Goal: Transaction & Acquisition: Purchase product/service

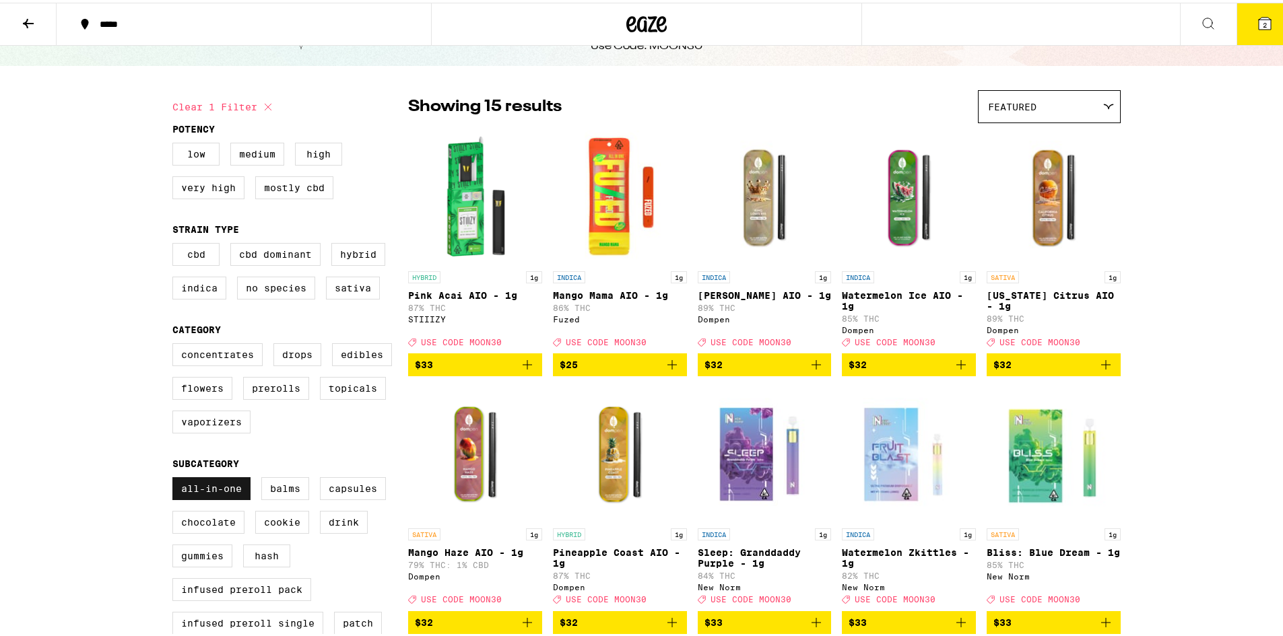
click at [218, 498] on label "All-In-One" at bounding box center [211, 486] width 78 height 23
click at [176, 477] on input "All-In-One" at bounding box center [175, 477] width 1 height 1
checkbox input "false"
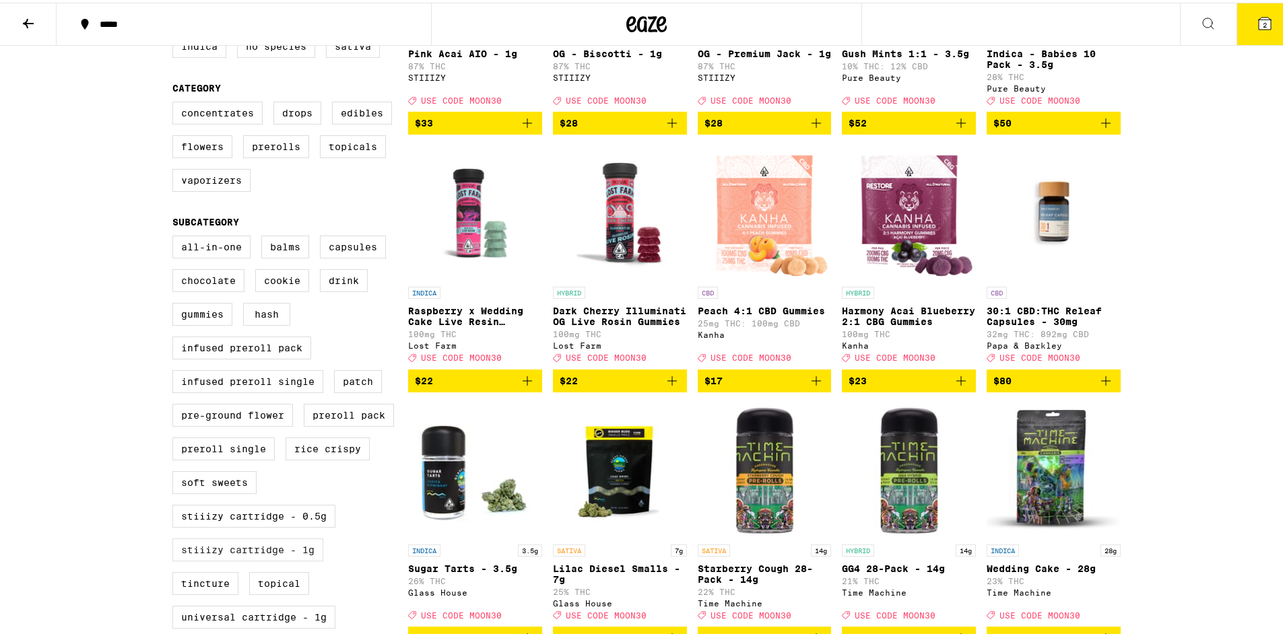
scroll to position [471, 0]
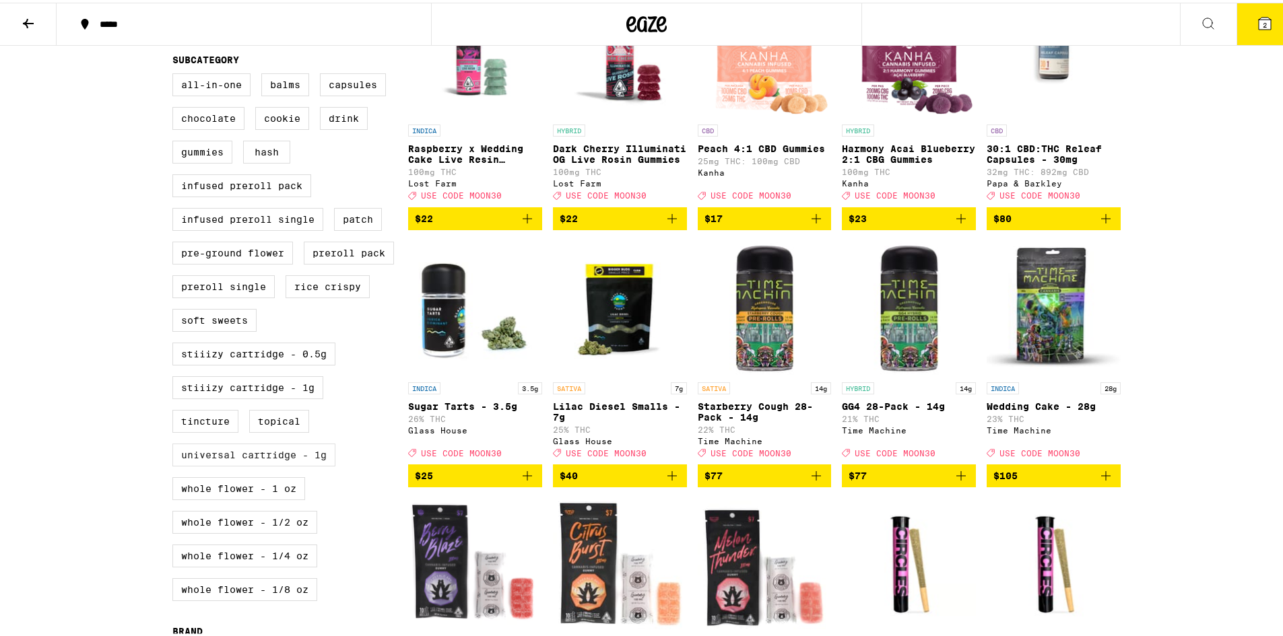
click at [269, 464] on label "Universal Cartridge - 1g" at bounding box center [253, 452] width 163 height 23
click at [176, 73] on input "Universal Cartridge - 1g" at bounding box center [175, 73] width 1 height 1
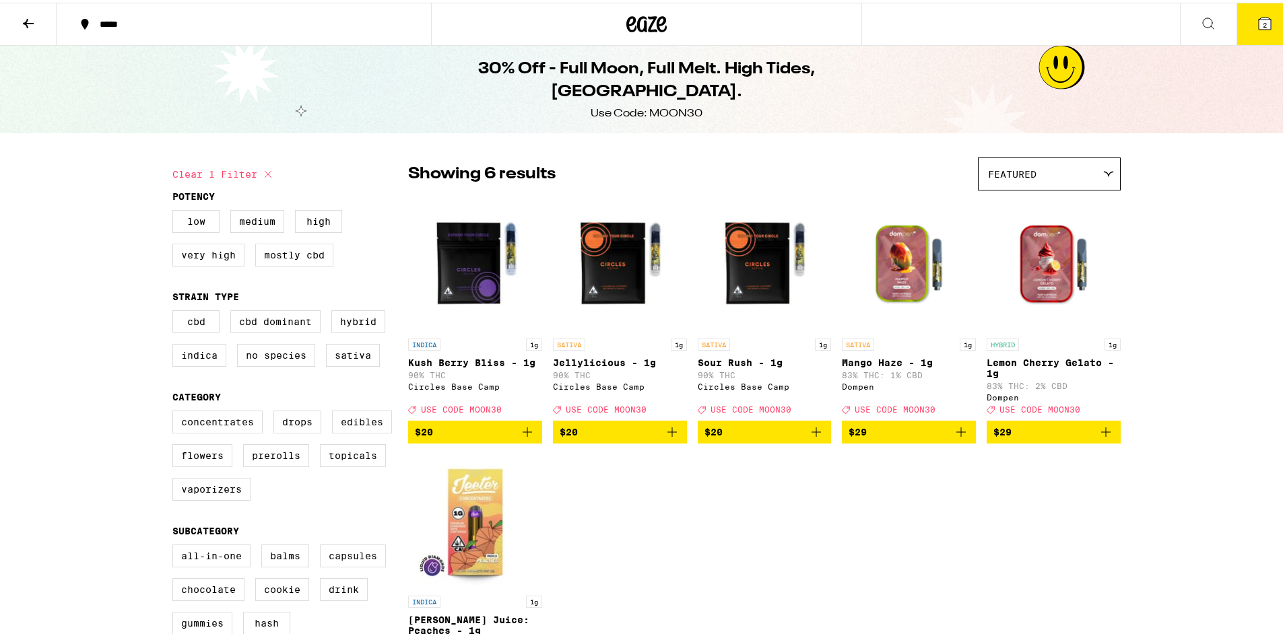
click at [524, 438] on icon "Add to bag" at bounding box center [527, 429] width 16 height 16
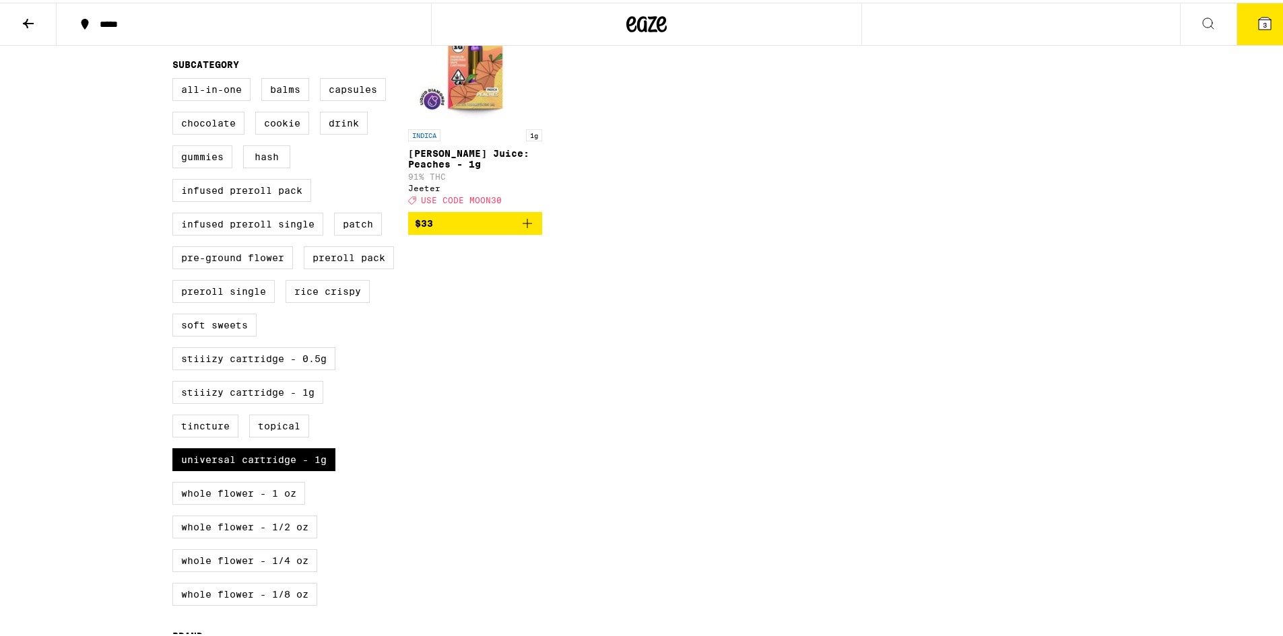
scroll to position [471, 0]
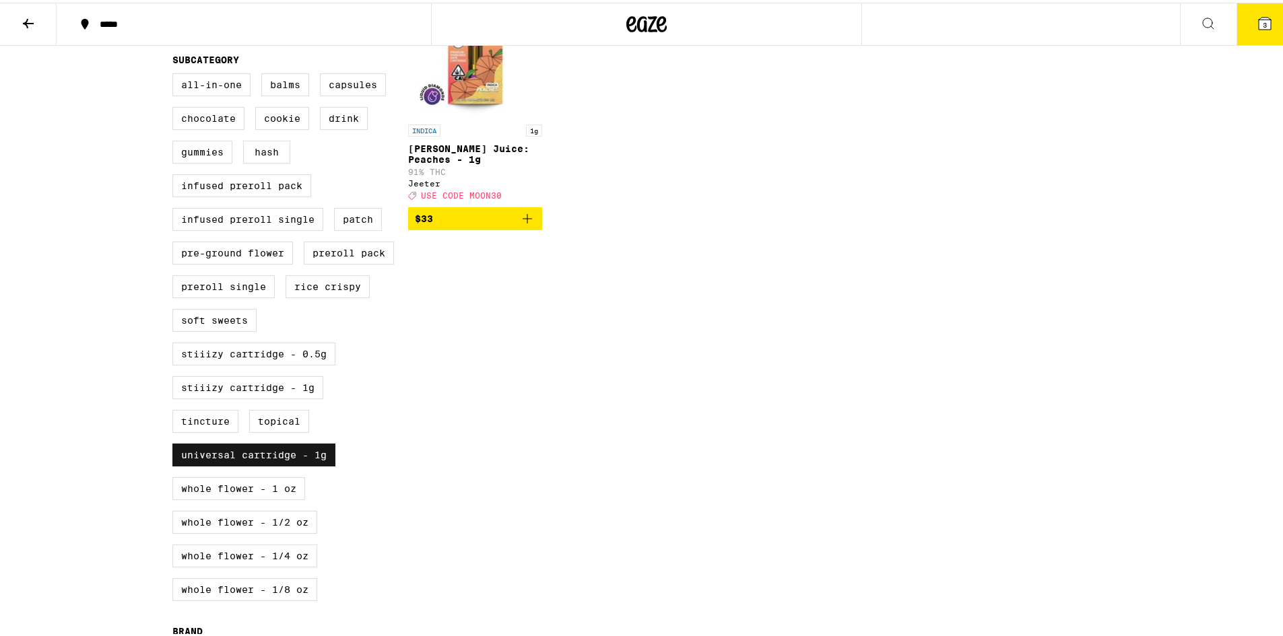
click at [268, 464] on label "Universal Cartridge - 1g" at bounding box center [253, 452] width 163 height 23
click at [176, 73] on input "Universal Cartridge - 1g" at bounding box center [175, 73] width 1 height 1
checkbox input "false"
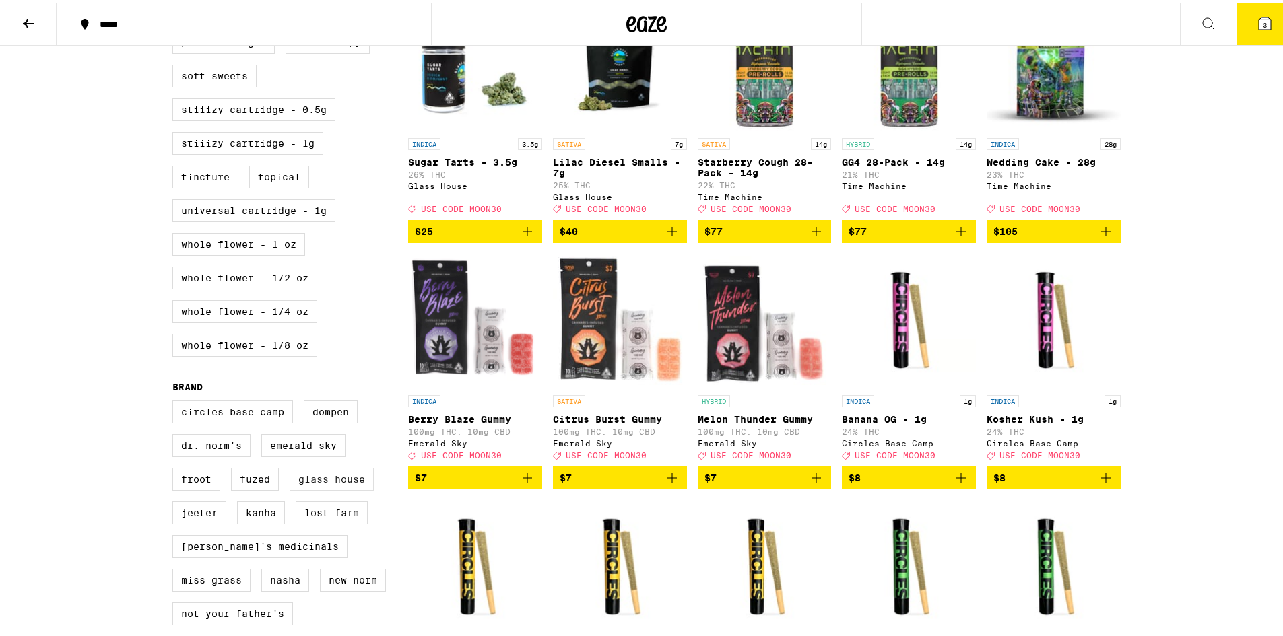
scroll to position [741, 0]
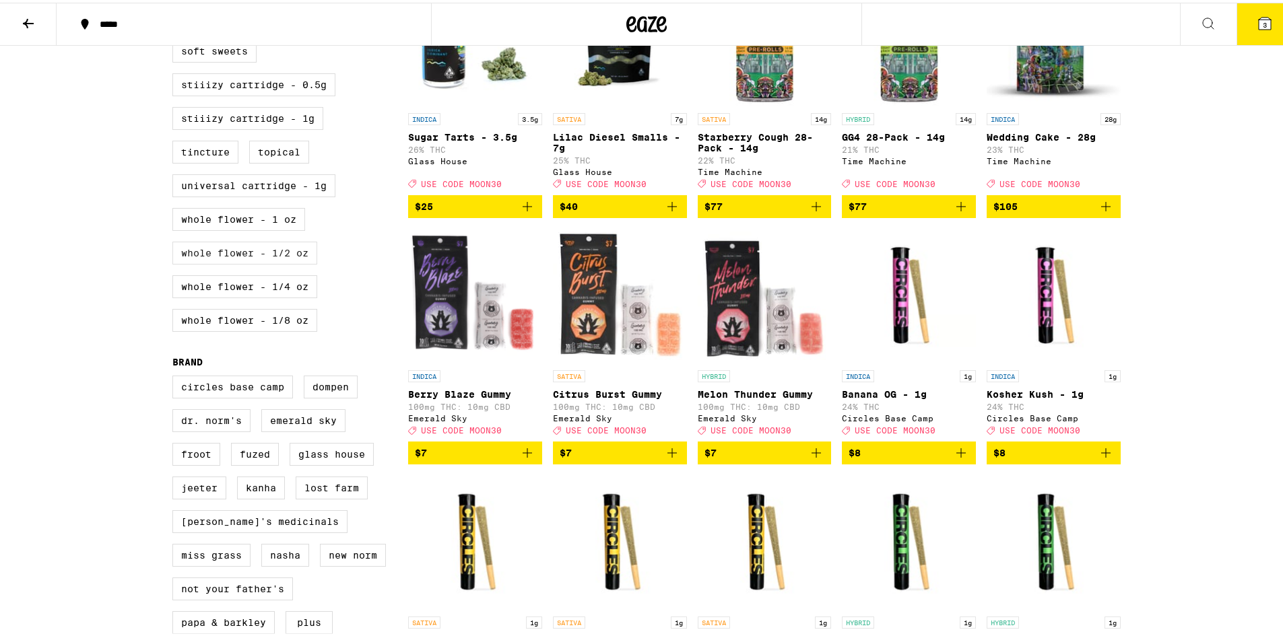
click at [257, 262] on label "Whole Flower - 1/2 oz" at bounding box center [244, 250] width 145 height 23
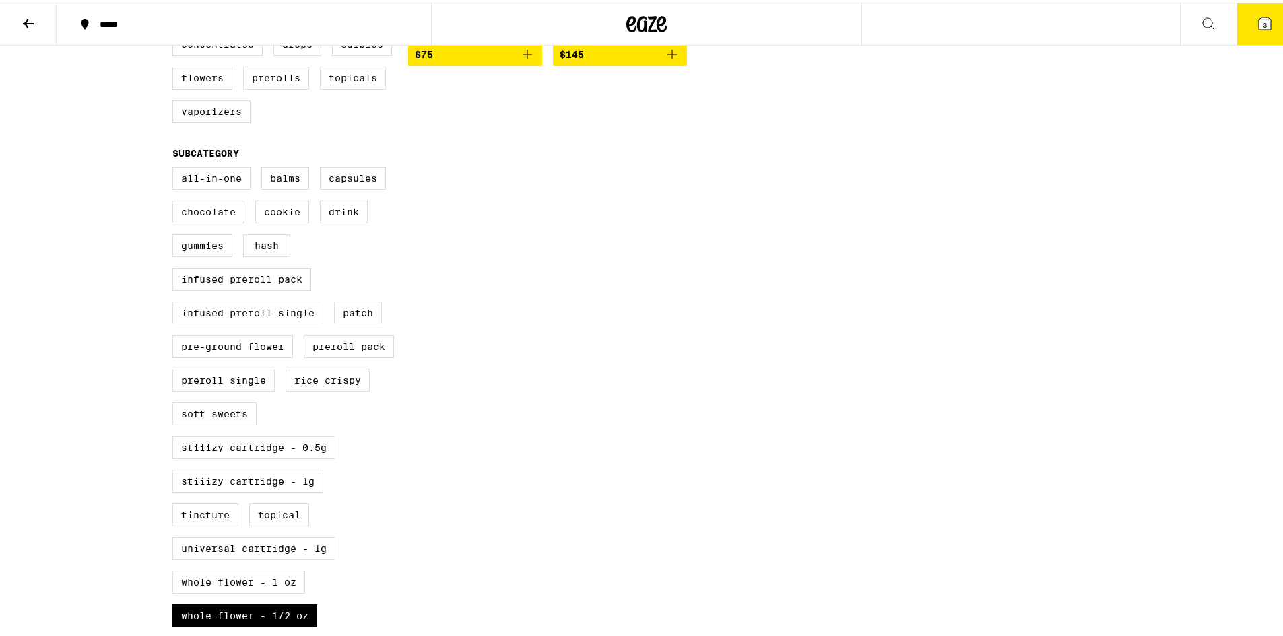
scroll to position [539, 0]
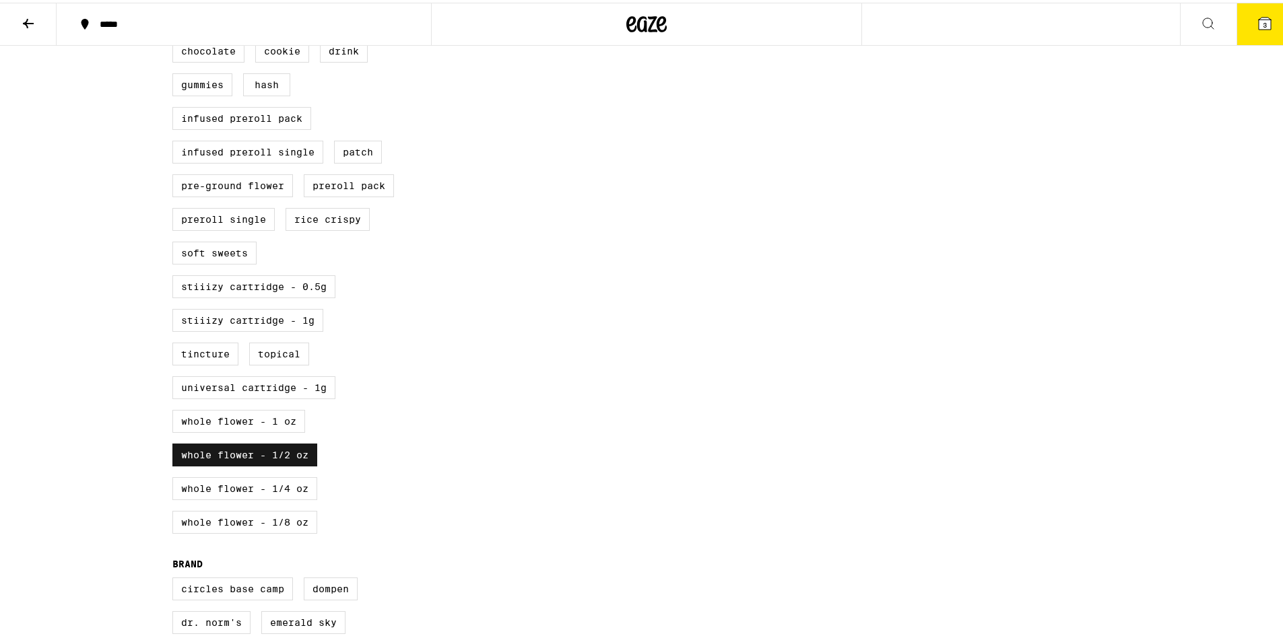
click at [237, 464] on label "Whole Flower - 1/2 oz" at bounding box center [244, 452] width 145 height 23
click at [176, 6] on input "Whole Flower - 1/2 oz" at bounding box center [175, 5] width 1 height 1
checkbox input "false"
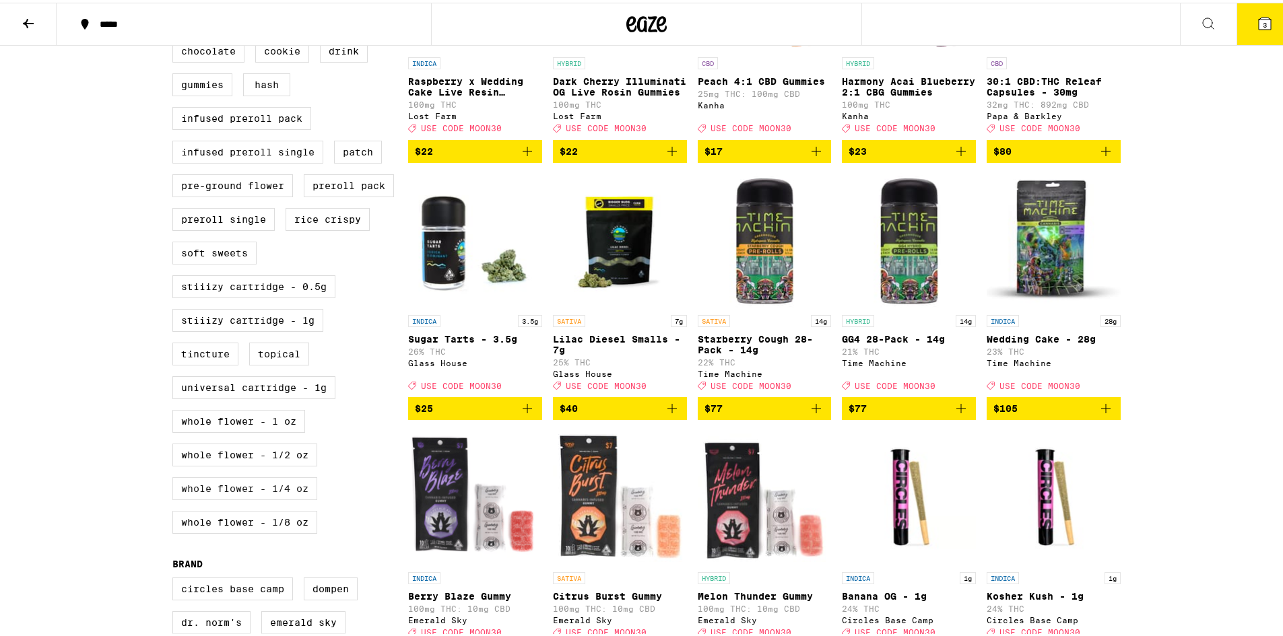
click at [265, 498] on label "Whole Flower - 1/4 oz" at bounding box center [244, 486] width 145 height 23
click at [176, 6] on input "Whole Flower - 1/4 oz" at bounding box center [175, 5] width 1 height 1
checkbox input "true"
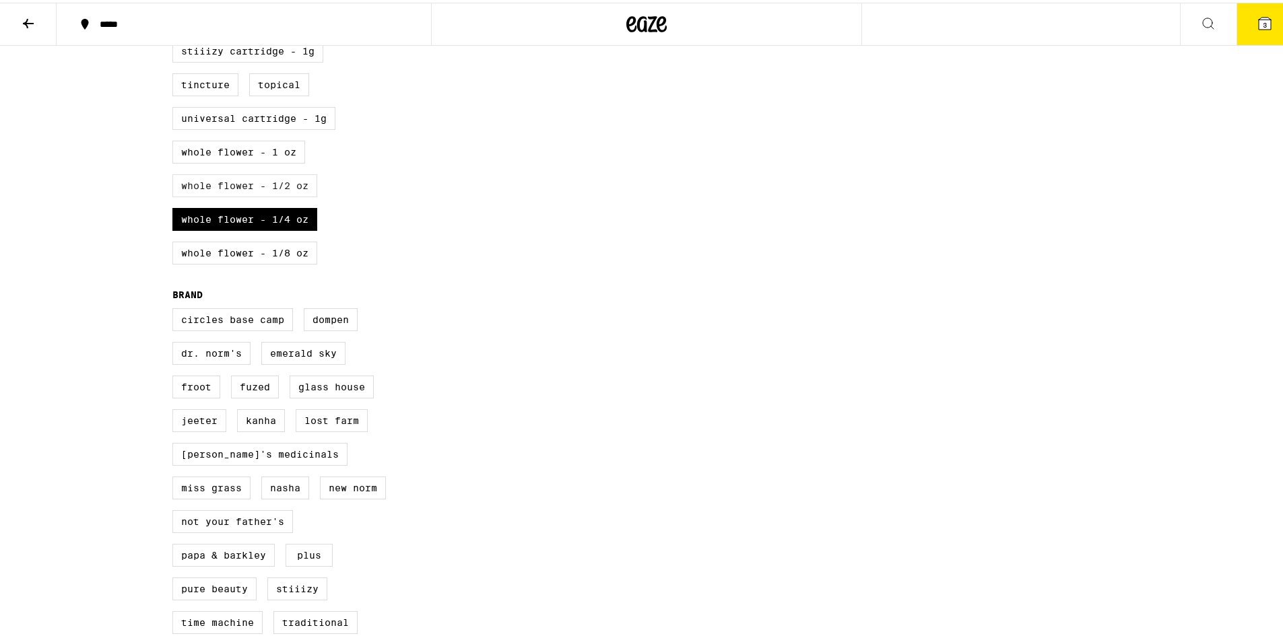
click at [224, 195] on label "Whole Flower - 1/2 oz" at bounding box center [244, 183] width 145 height 23
checkbox input "true"
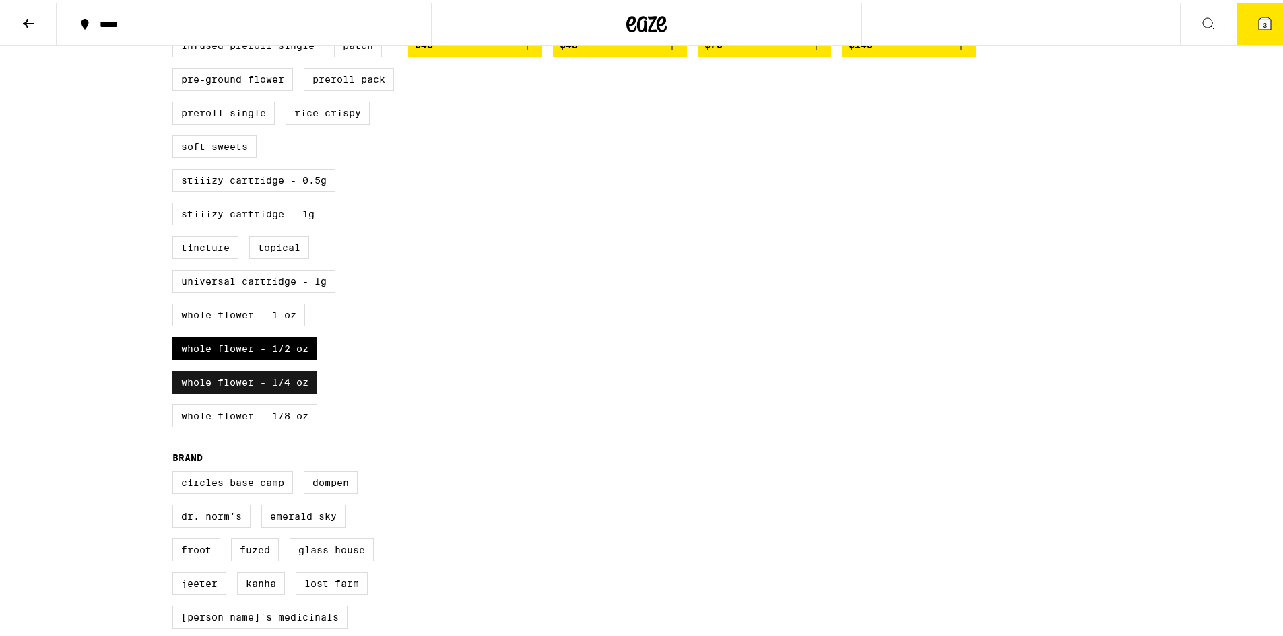
click at [251, 391] on label "Whole Flower - 1/4 oz" at bounding box center [244, 379] width 145 height 23
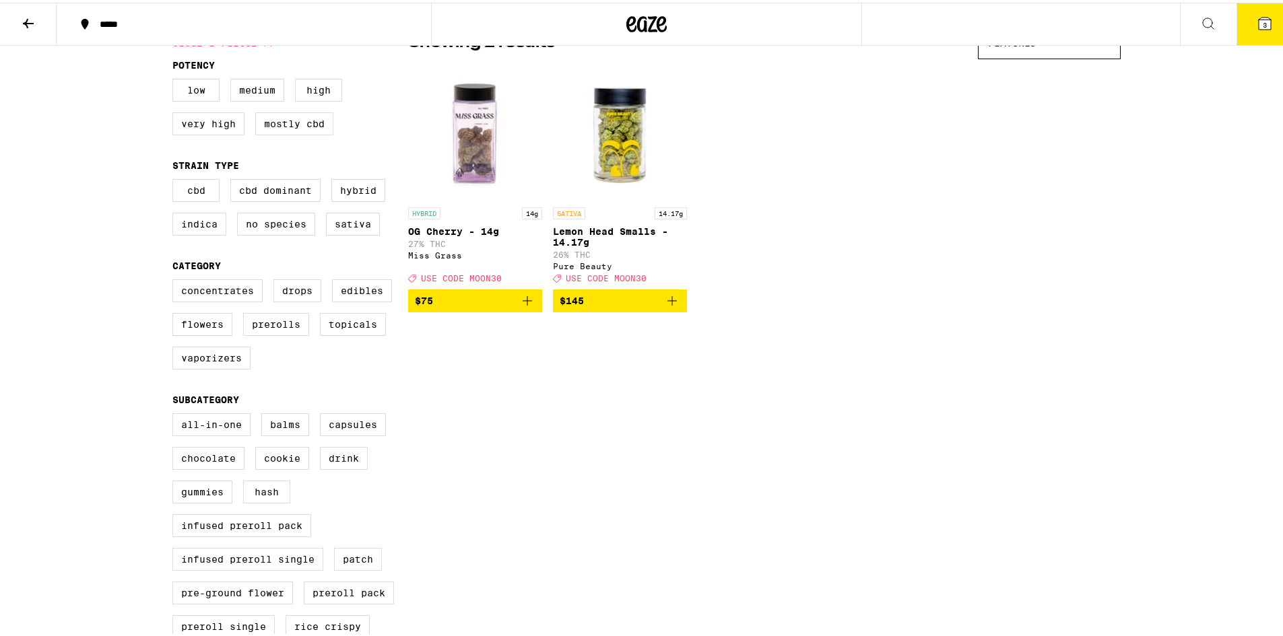
scroll to position [539, 0]
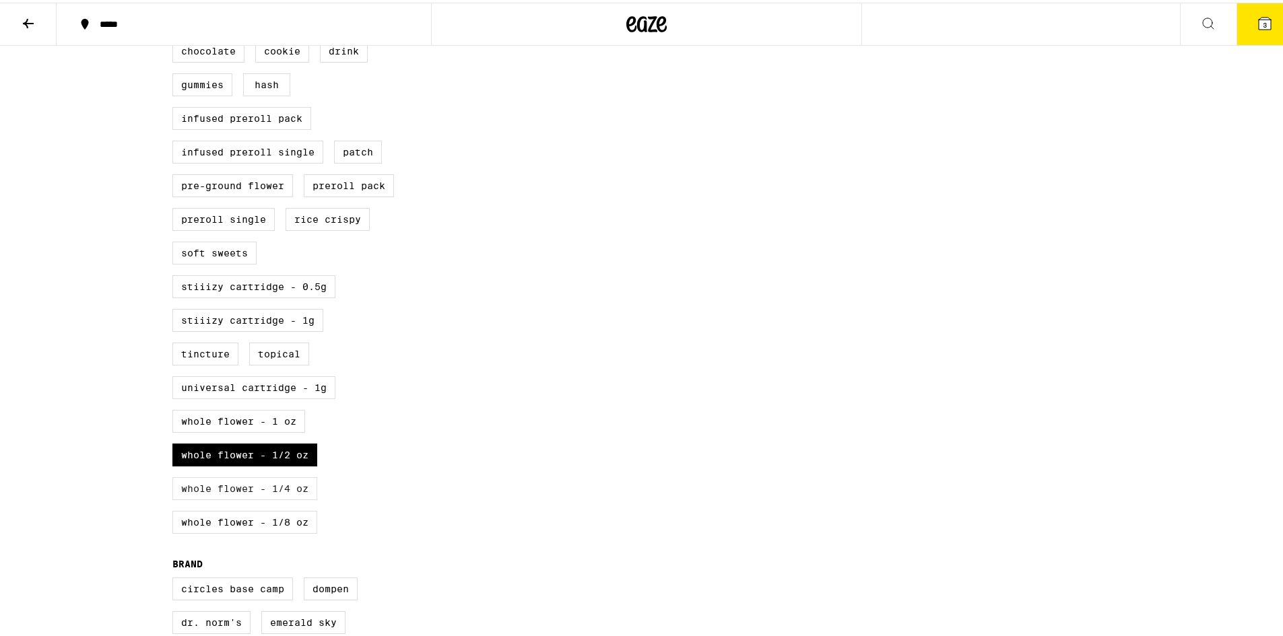
click at [236, 510] on div "All-In-One Balms Capsules Chocolate Cookie Drink Gummies Hash Infused Preroll P…" at bounding box center [290, 272] width 236 height 539
click at [236, 498] on label "Whole Flower - 1/4 oz" at bounding box center [244, 486] width 145 height 23
click at [176, 6] on input "Whole Flower - 1/4 oz" at bounding box center [175, 5] width 1 height 1
checkbox input "true"
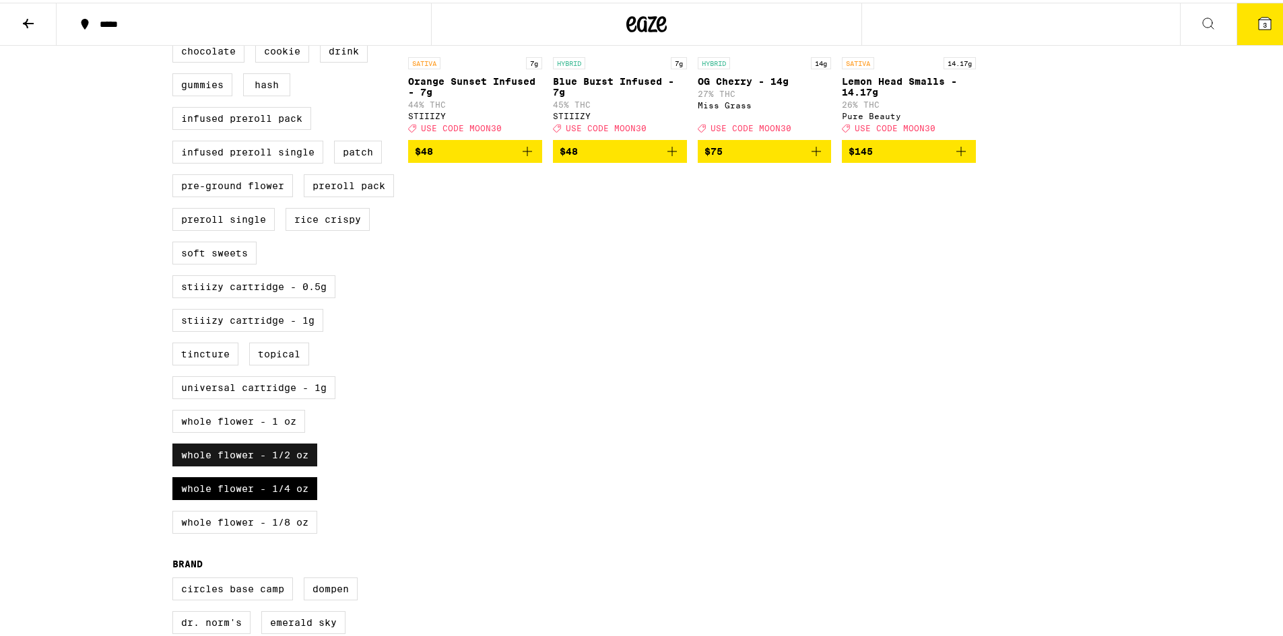
click at [249, 464] on label "Whole Flower - 1/2 oz" at bounding box center [244, 452] width 145 height 23
click at [176, 6] on input "Whole Flower - 1/2 oz" at bounding box center [175, 5] width 1 height 1
checkbox input "false"
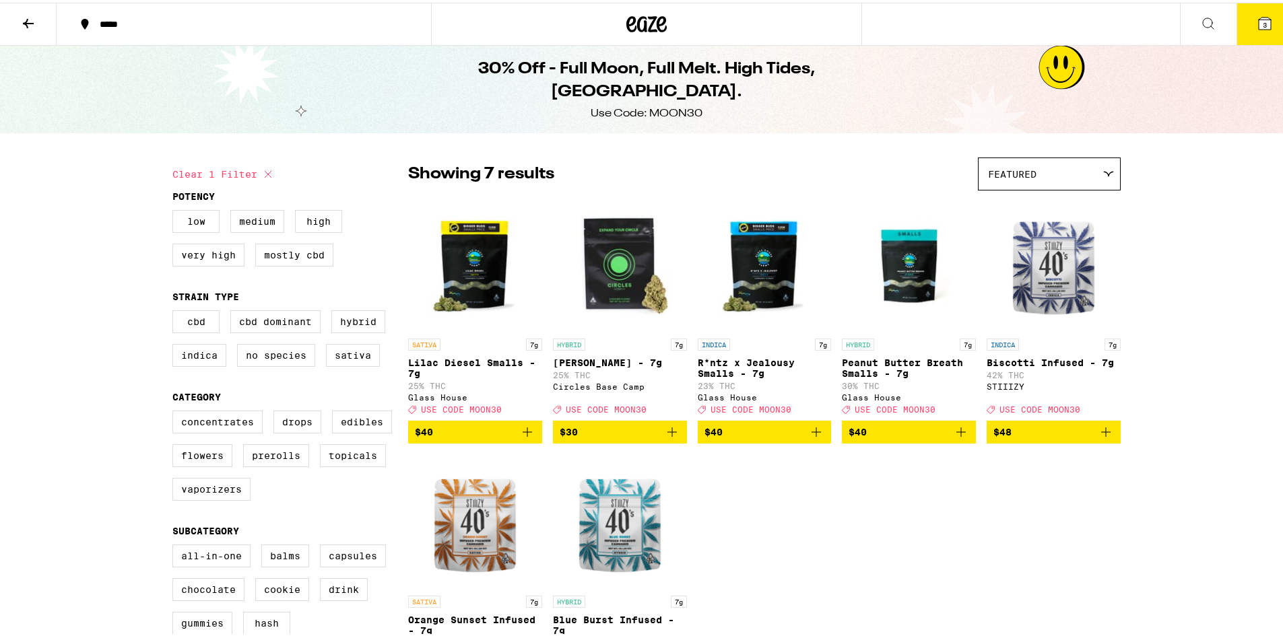
click at [813, 438] on icon "Add to bag" at bounding box center [816, 429] width 16 height 16
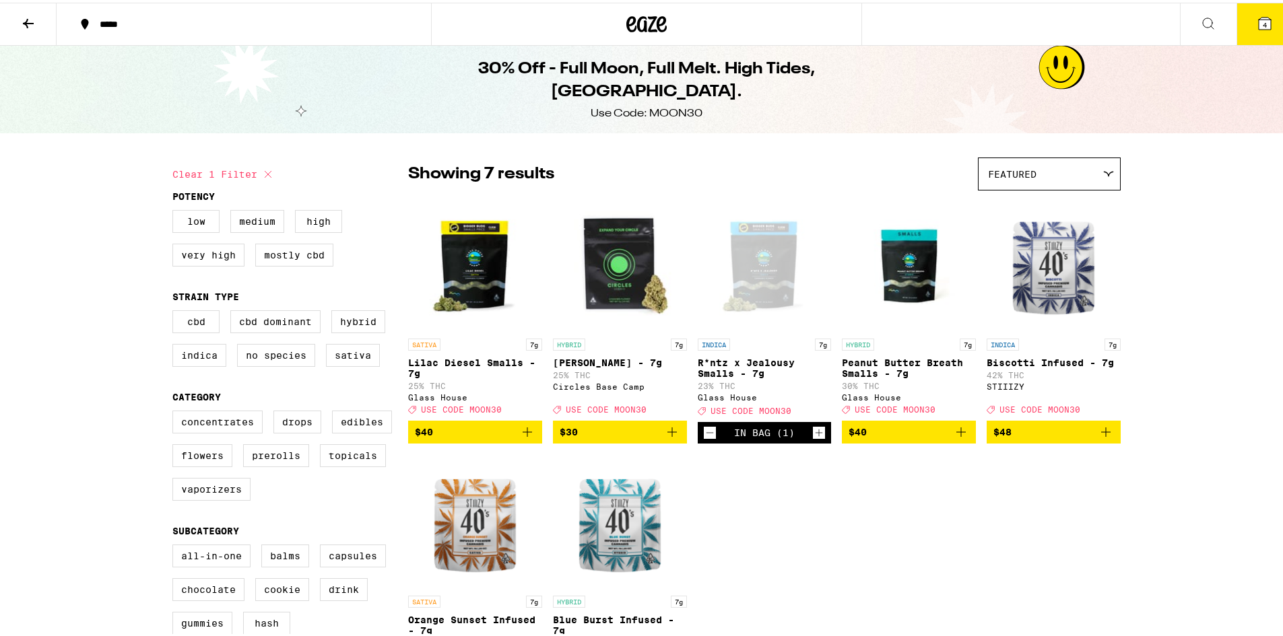
click at [1260, 38] on button "4" at bounding box center [1264, 22] width 57 height 42
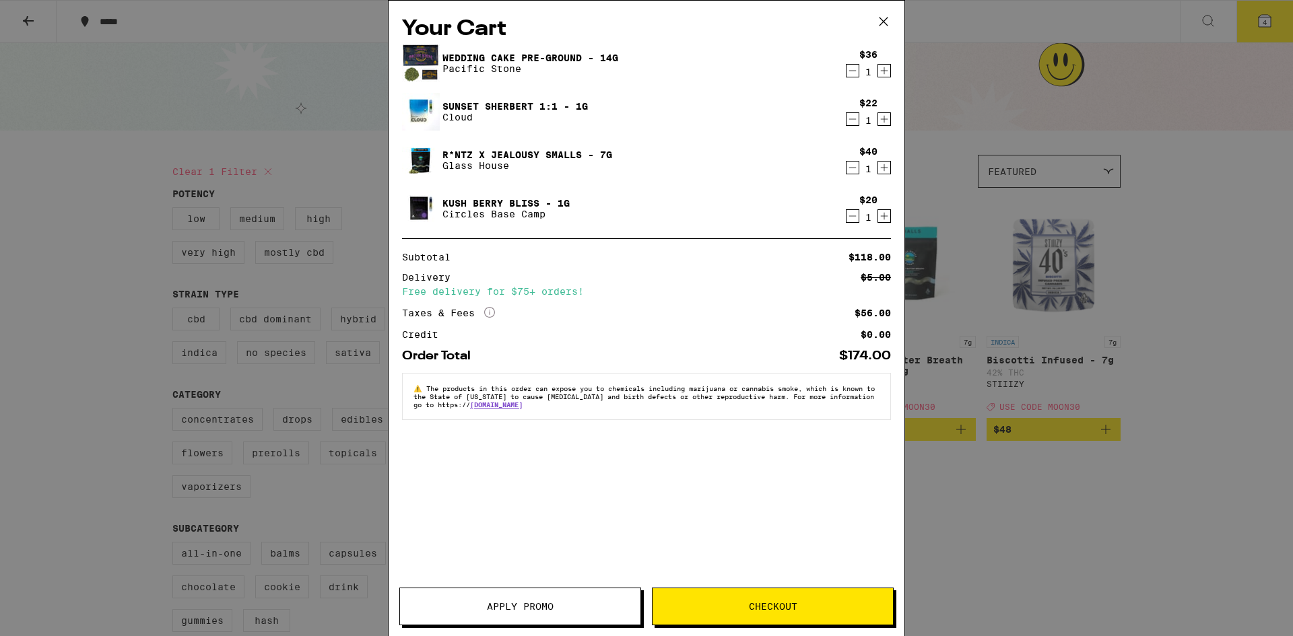
click at [855, 74] on icon "Decrement" at bounding box center [852, 71] width 12 height 16
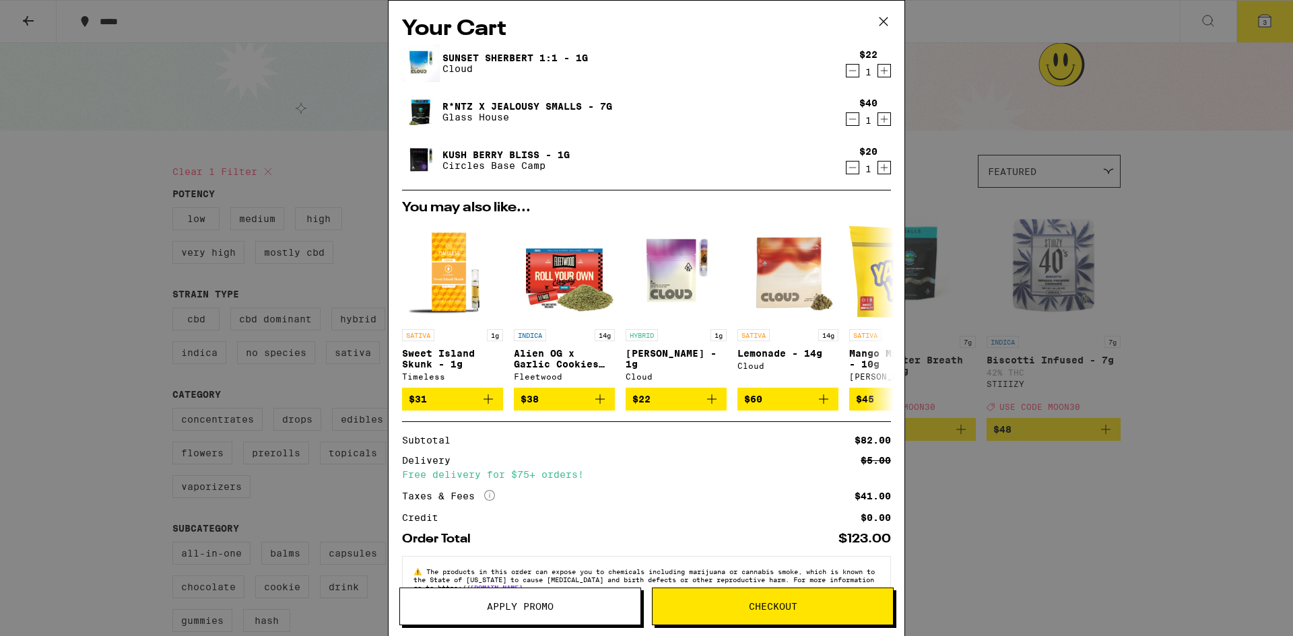
click at [849, 71] on icon "Decrement" at bounding box center [852, 71] width 7 height 0
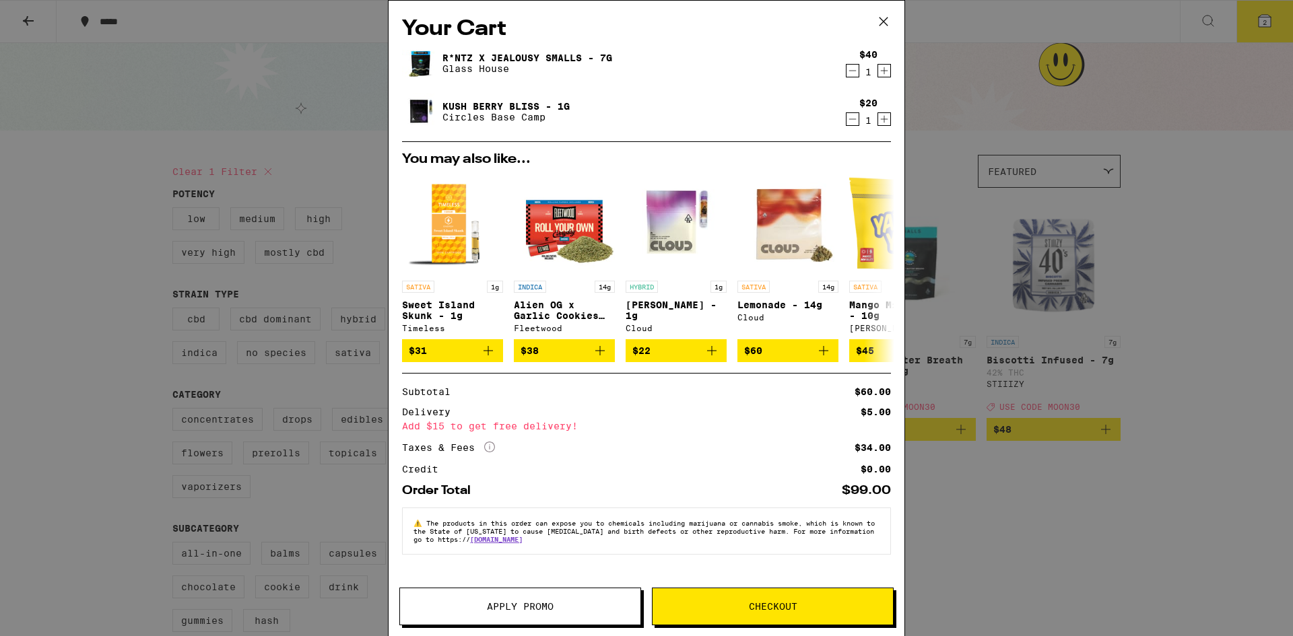
click at [551, 598] on button "Apply Promo" at bounding box center [520, 607] width 242 height 38
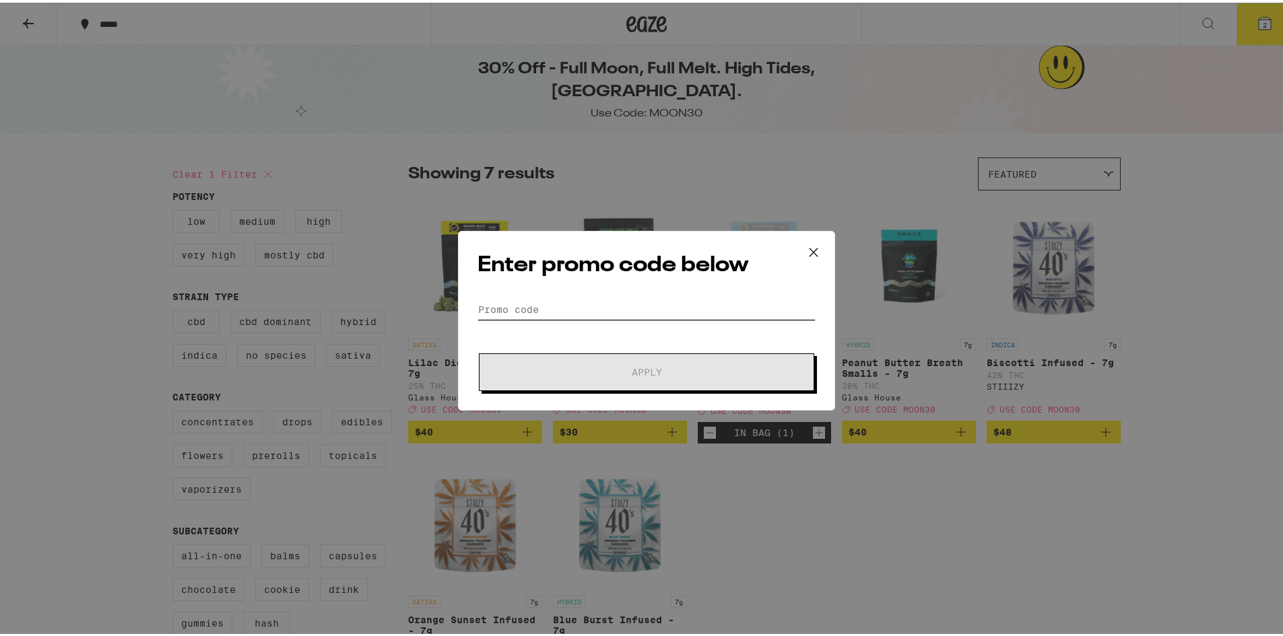
click at [561, 308] on input "Promo Code" at bounding box center [646, 307] width 338 height 20
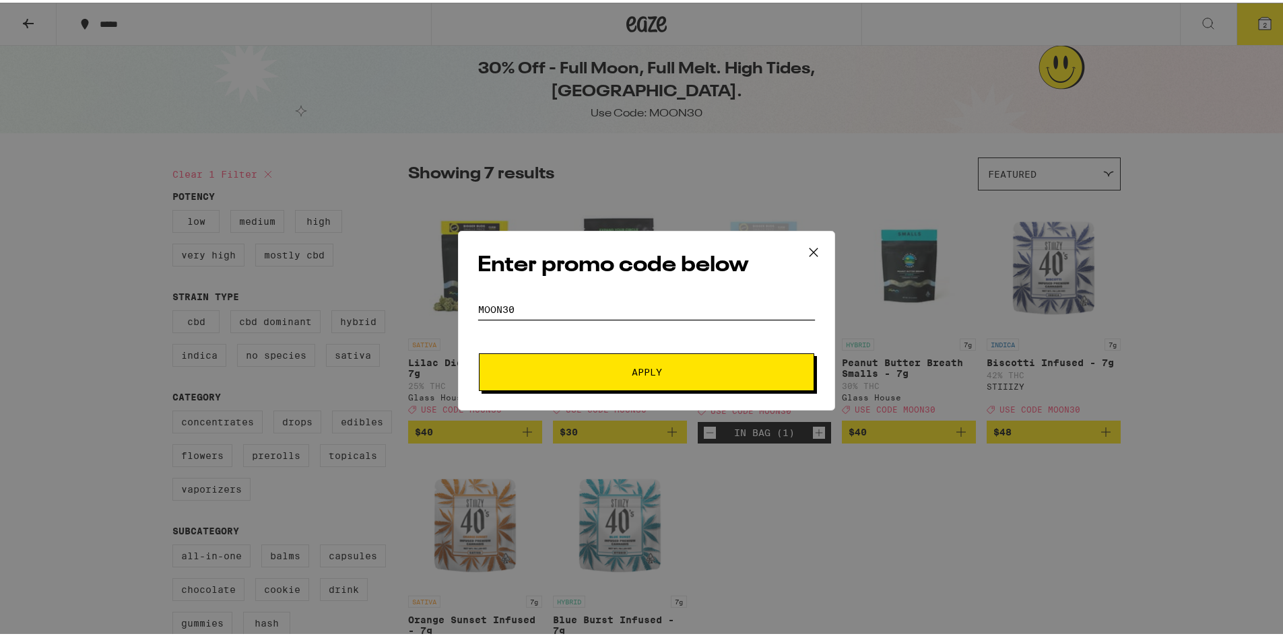
type input "moon30"
click at [608, 381] on button "Apply" at bounding box center [646, 370] width 335 height 38
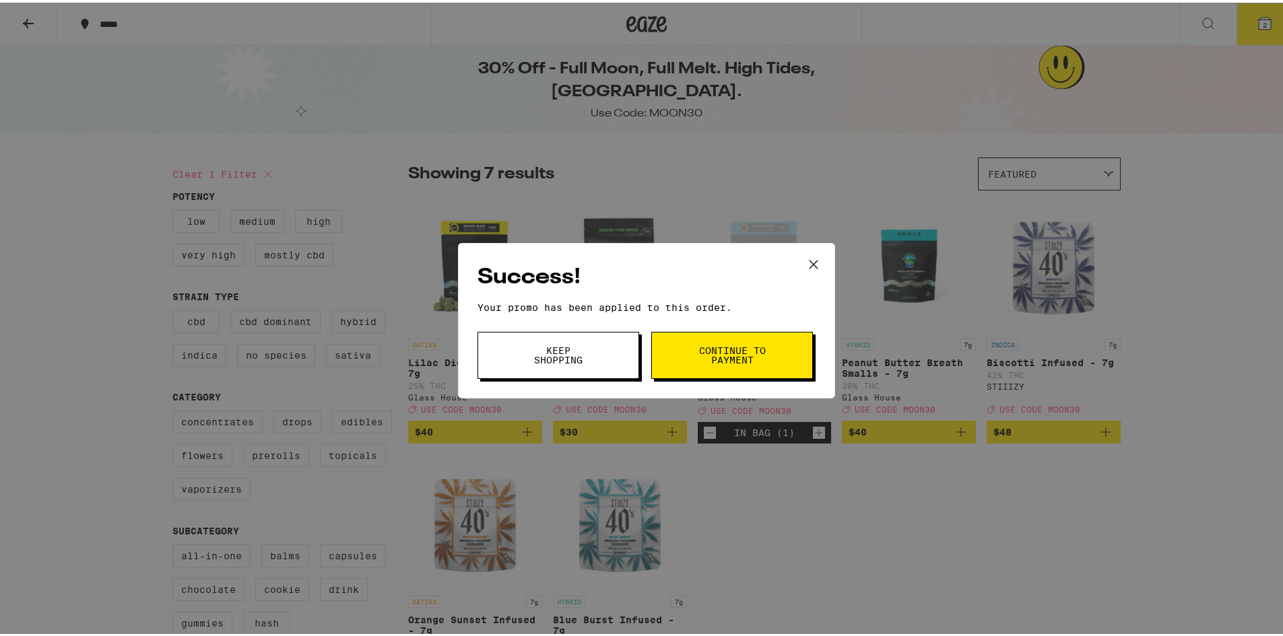
drag, startPoint x: 561, startPoint y: 363, endPoint x: 714, endPoint y: 288, distance: 170.1
click at [560, 362] on span "Keep Shopping" at bounding box center [558, 352] width 69 height 19
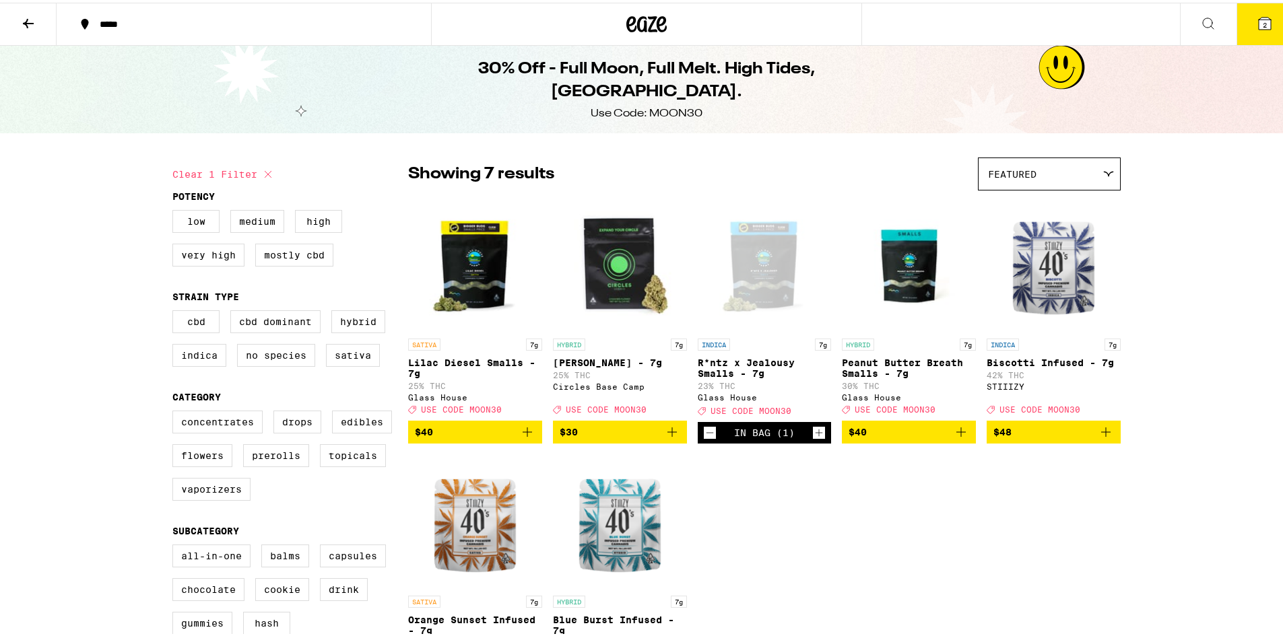
click at [1258, 17] on icon at bounding box center [1264, 21] width 12 height 12
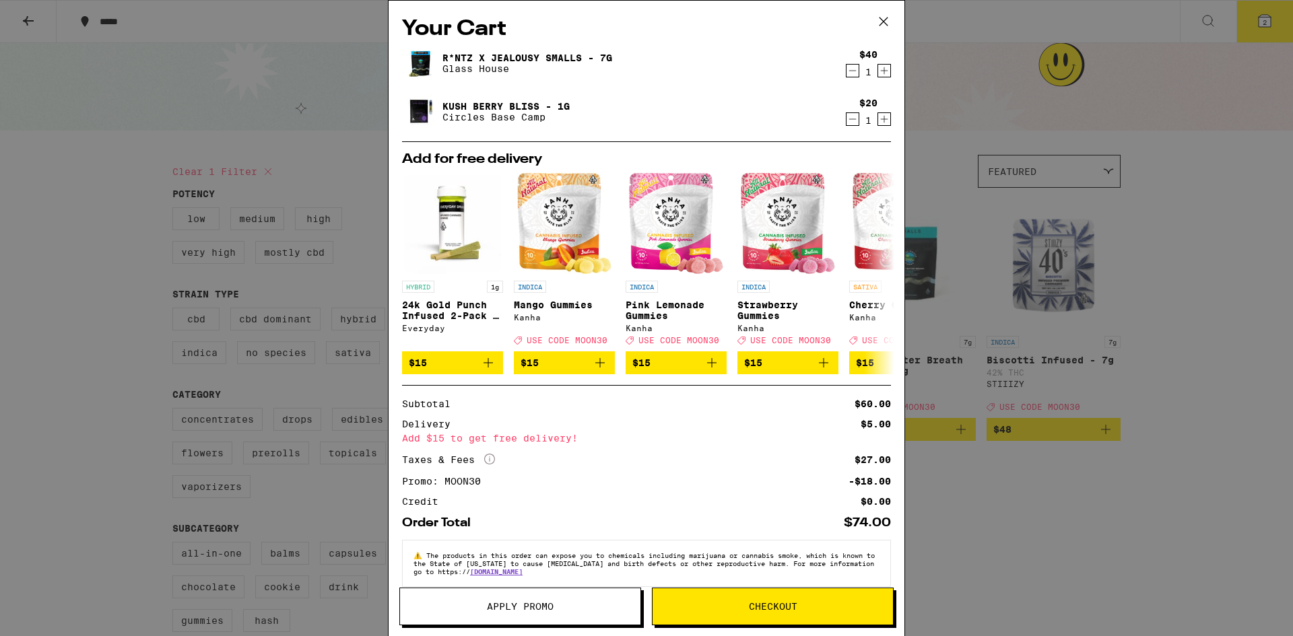
click at [490, 465] on icon at bounding box center [489, 459] width 11 height 11
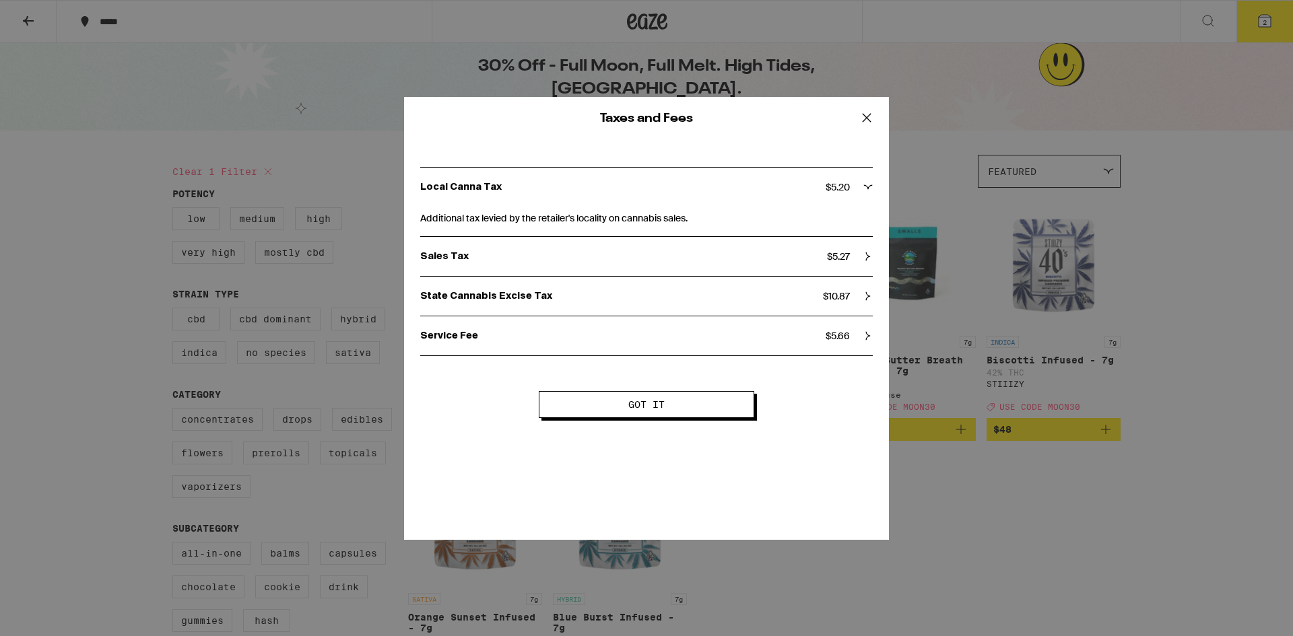
click at [875, 186] on div "Local Canna Tax $ 5.20 Additional tax levied by the retailer's locality on cann…" at bounding box center [646, 256] width 485 height 232
click at [871, 186] on icon at bounding box center [868, 187] width 9 height 4
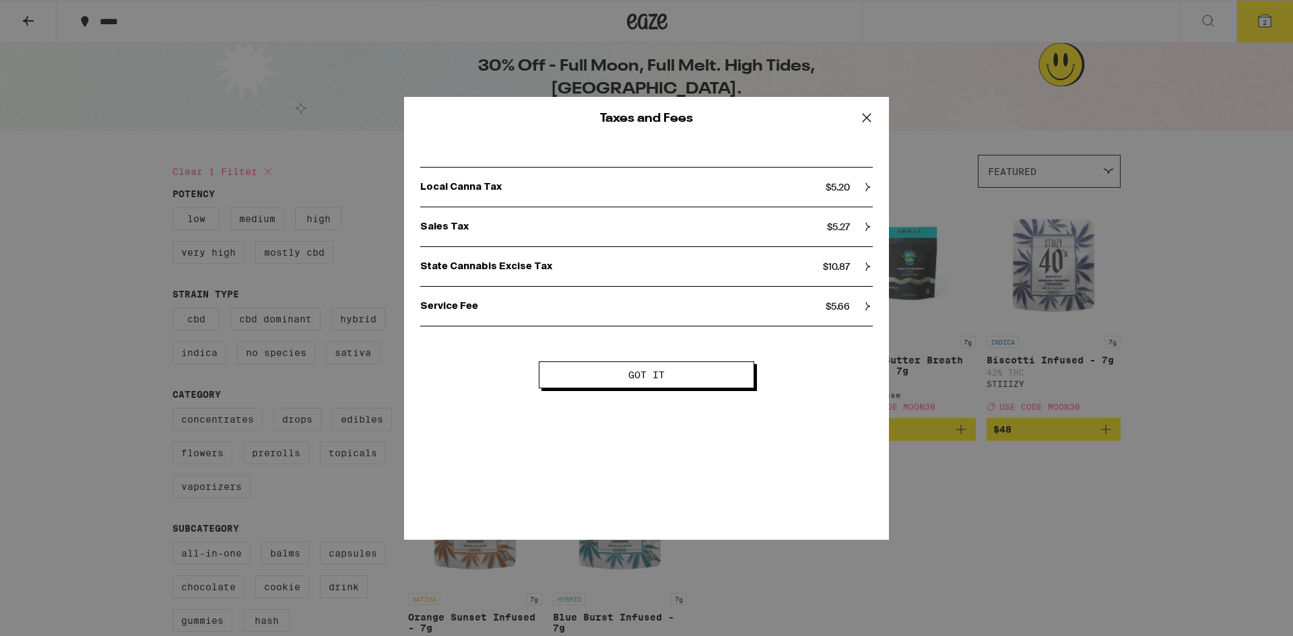
click at [856, 271] on div "State Cannabis Excise Tax $ 10.87" at bounding box center [646, 267] width 452 height 12
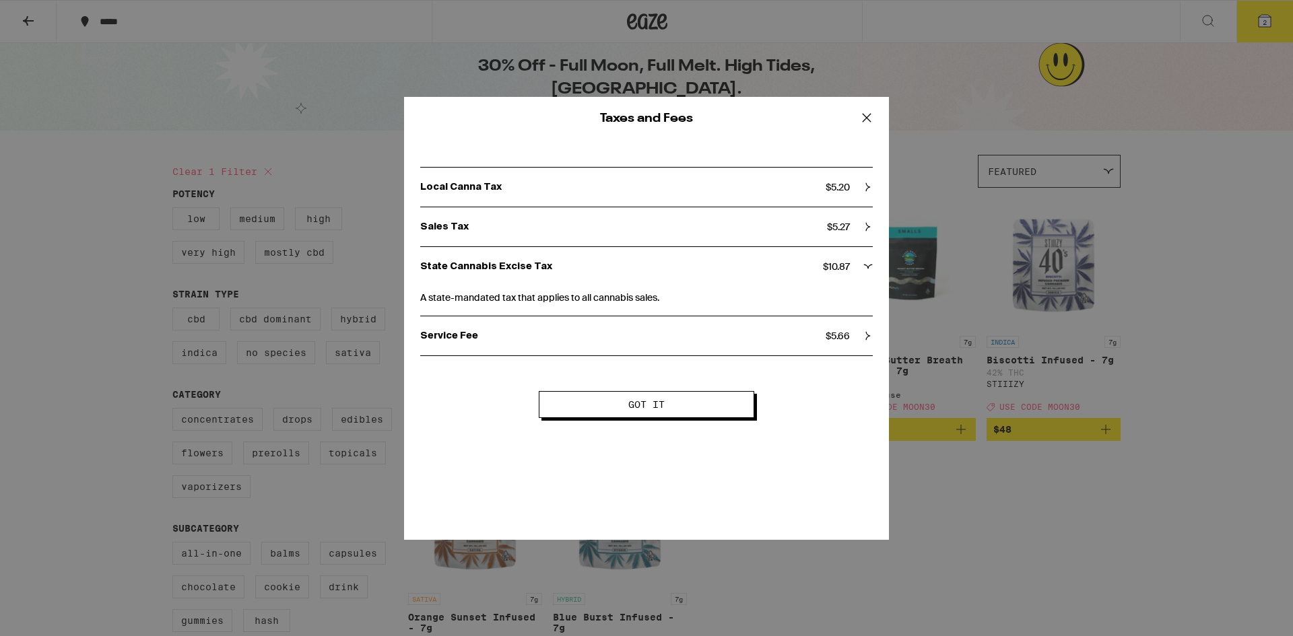
click at [858, 269] on div "State Cannabis Excise Tax $ 10.87" at bounding box center [646, 267] width 452 height 12
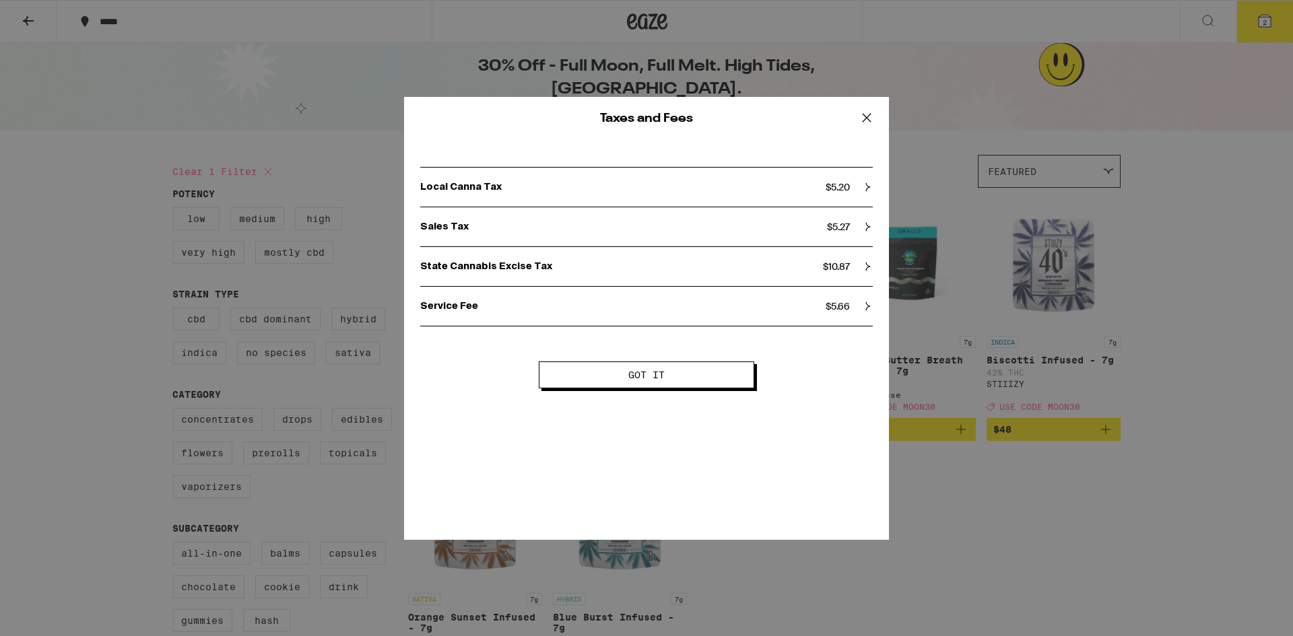
click at [866, 114] on icon at bounding box center [866, 118] width 20 height 20
